Goal: Check status: Check status

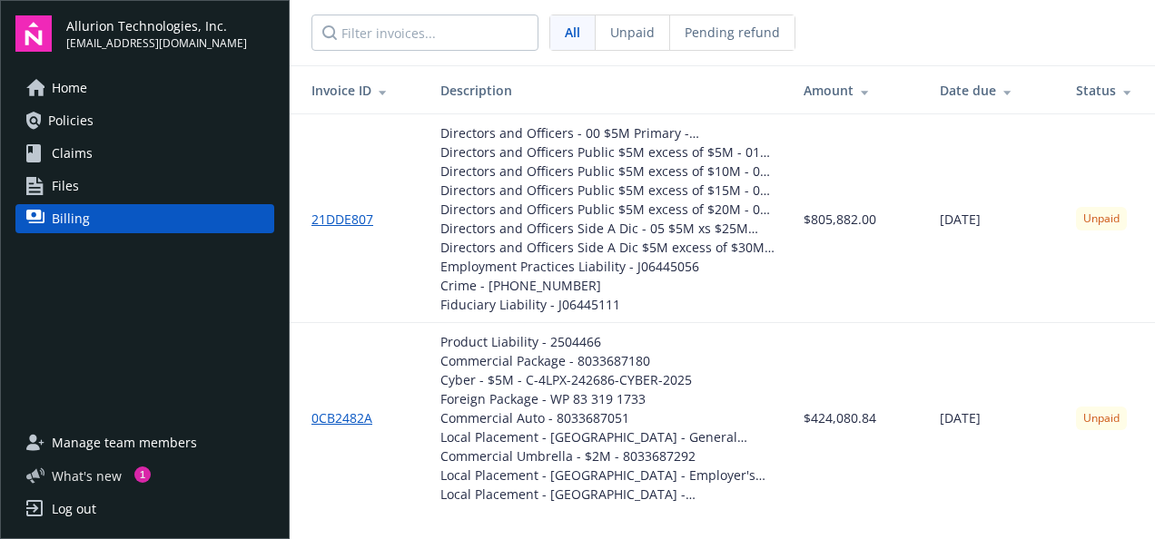
click at [106, 480] on span "What ' s new" at bounding box center [87, 476] width 70 height 19
click at [741, 31] on span "Pending refund" at bounding box center [731, 32] width 95 height 19
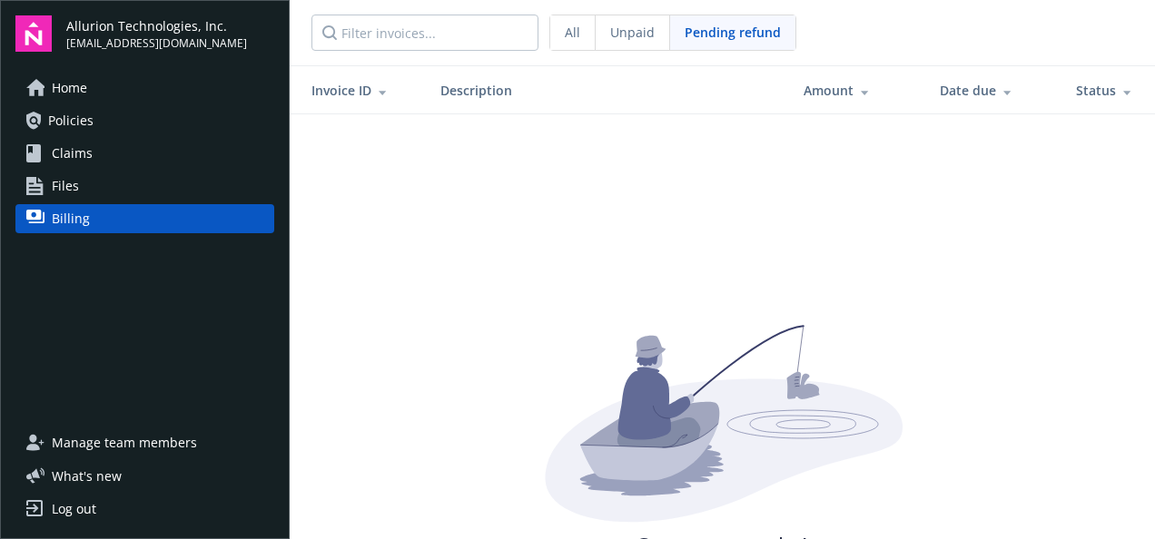
click at [578, 30] on span "All" at bounding box center [572, 32] width 15 height 19
